Goal: Information Seeking & Learning: Find specific page/section

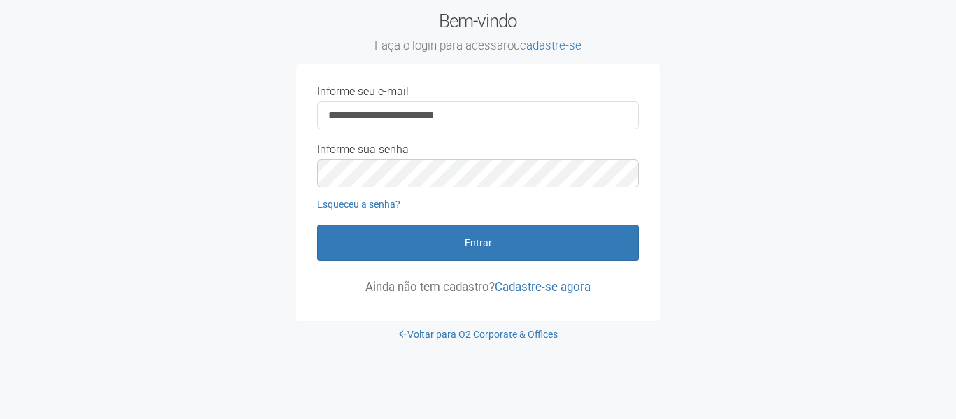
click at [401, 234] on button "Entrar" at bounding box center [478, 243] width 322 height 36
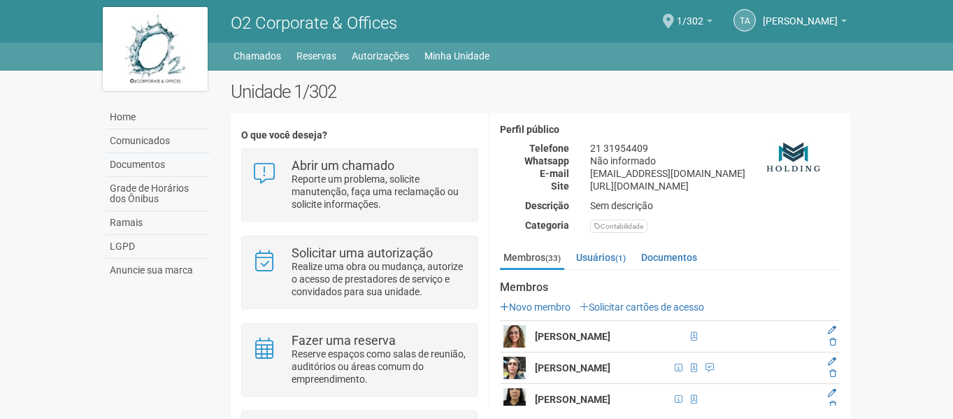
scroll to position [140, 0]
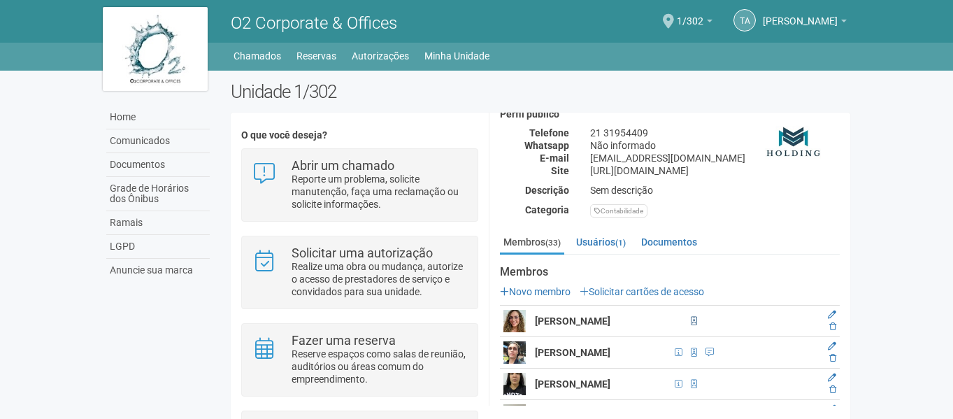
click at [691, 320] on span at bounding box center [694, 321] width 6 height 8
click at [691, 321] on span at bounding box center [694, 321] width 6 height 8
click at [610, 240] on link "Usuários (1)" at bounding box center [601, 242] width 57 height 21
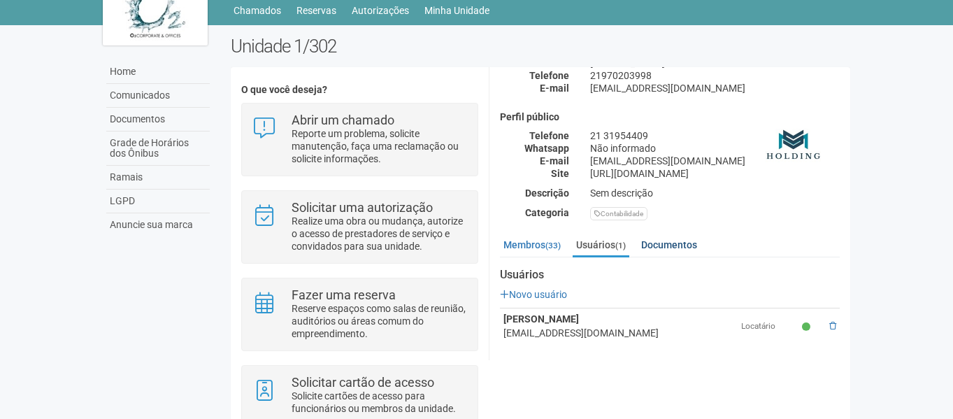
scroll to position [106, 0]
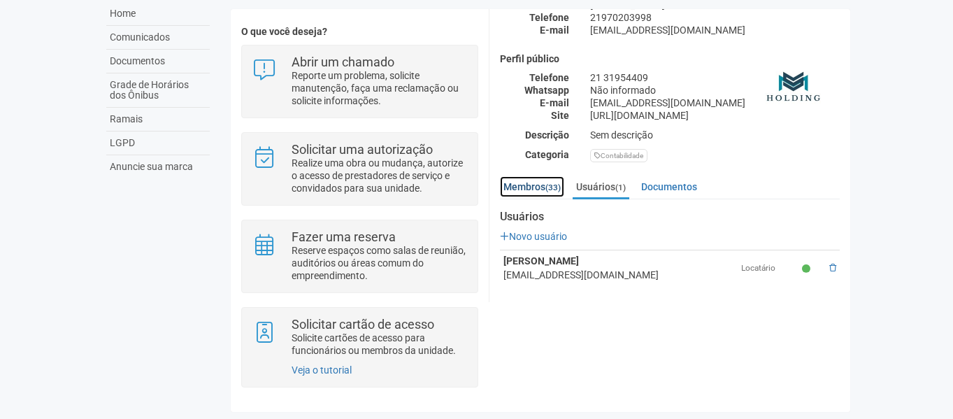
click at [531, 181] on link "Membros (33)" at bounding box center [532, 186] width 64 height 21
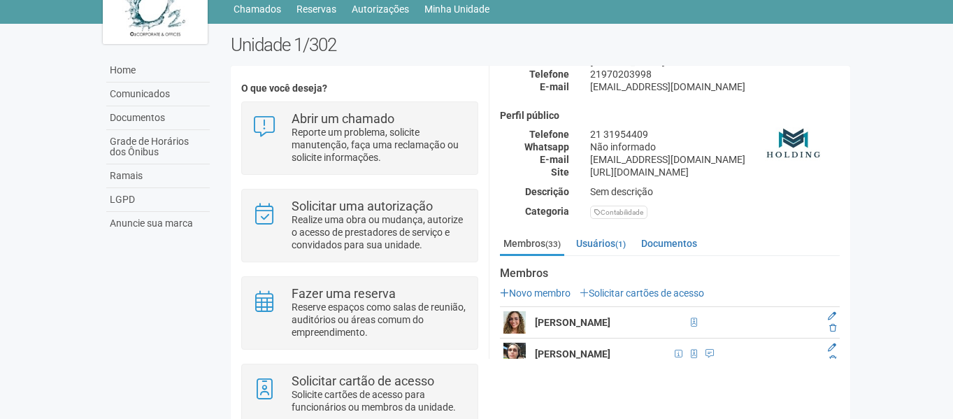
scroll to position [70, 0]
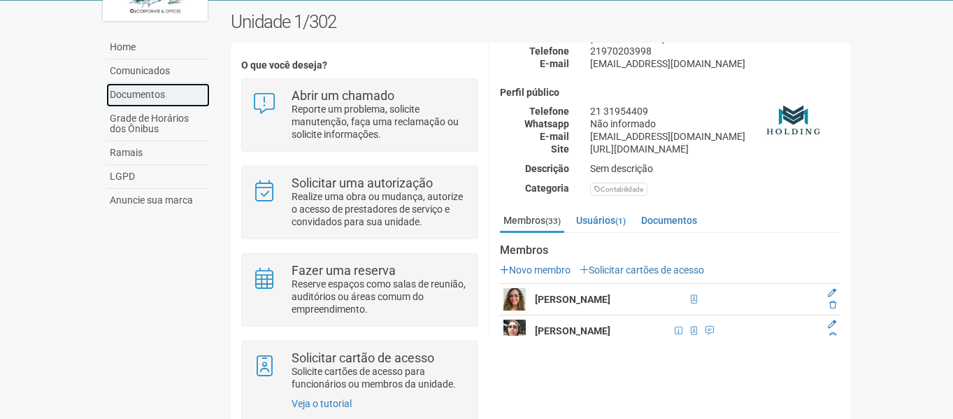
click at [143, 99] on link "Documentos" at bounding box center [158, 95] width 104 height 24
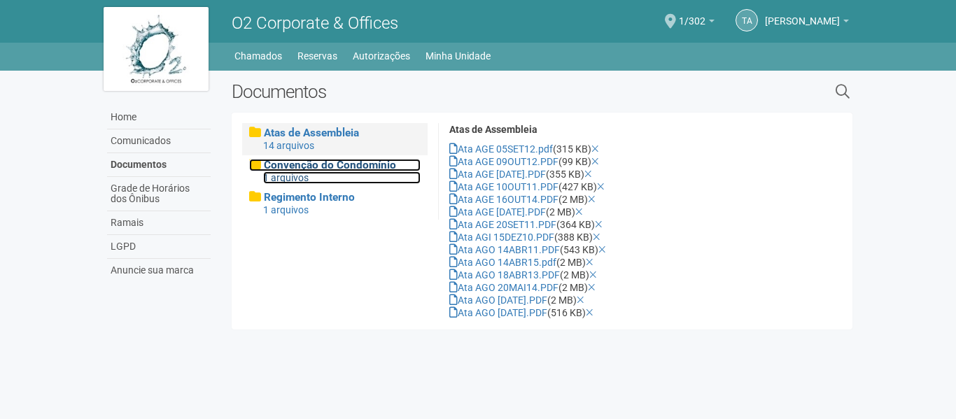
click at [327, 173] on div "1 arquivos" at bounding box center [341, 177] width 157 height 13
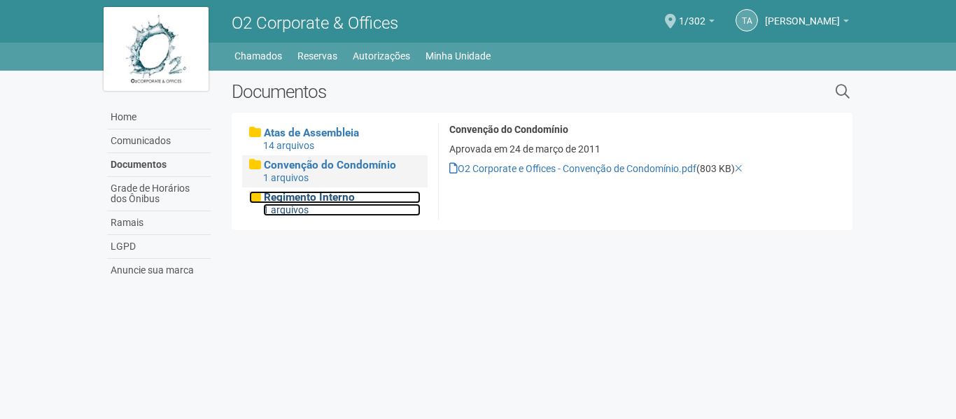
click at [329, 206] on div "1 arquivos" at bounding box center [341, 210] width 157 height 13
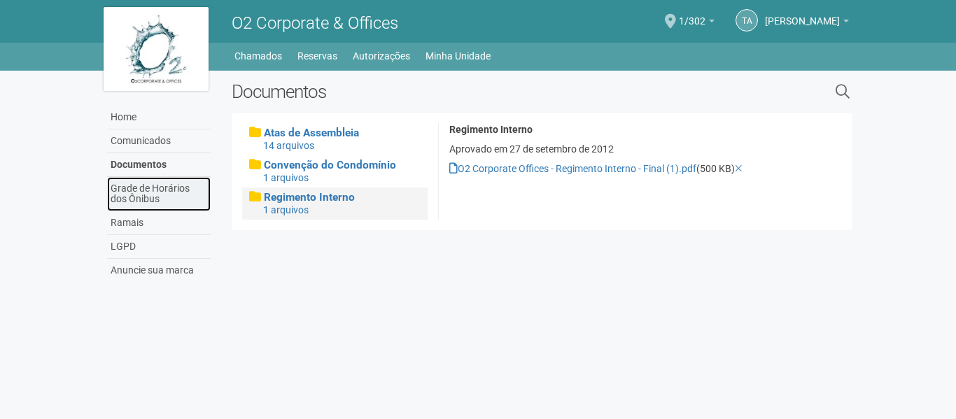
click at [180, 200] on link "Grade de Horários dos Ônibus" at bounding box center [159, 194] width 104 height 34
